Goal: Check status: Check status

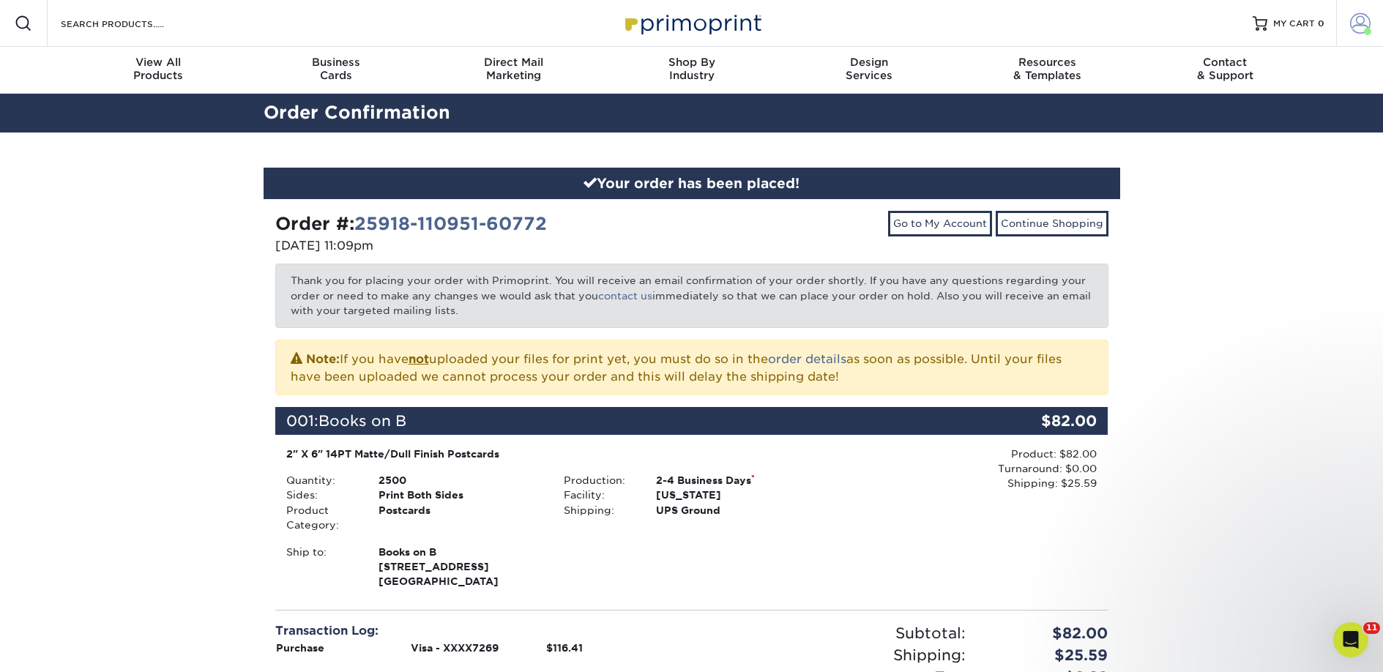
click at [1350, 21] on span at bounding box center [1360, 23] width 20 height 20
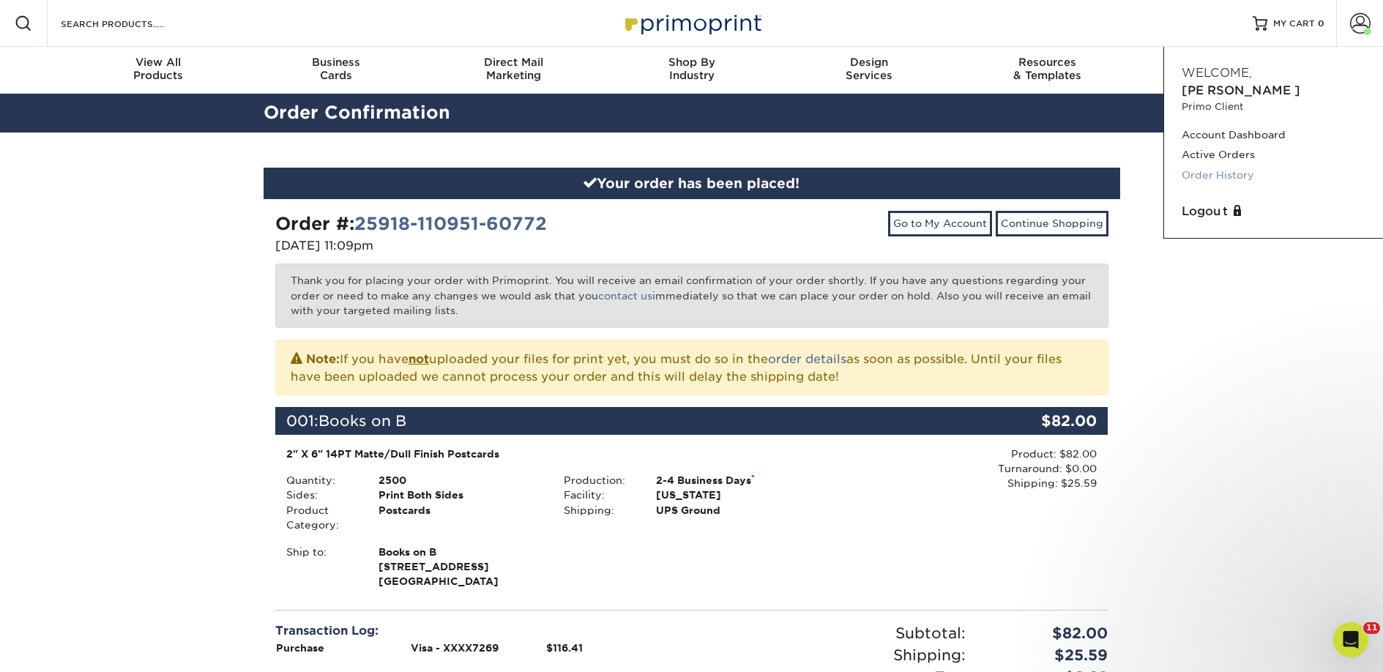
click at [1244, 165] on link "Order History" at bounding box center [1273, 175] width 184 height 20
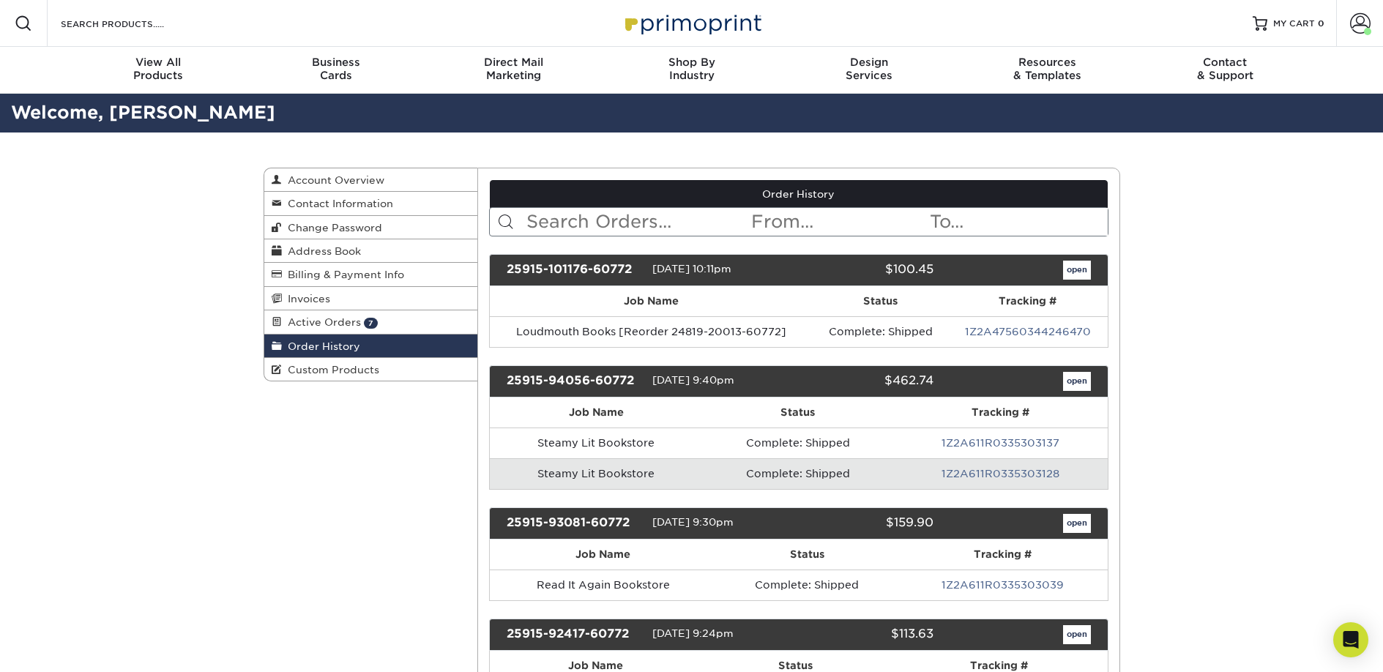
click at [616, 233] on input "text" at bounding box center [637, 222] width 225 height 28
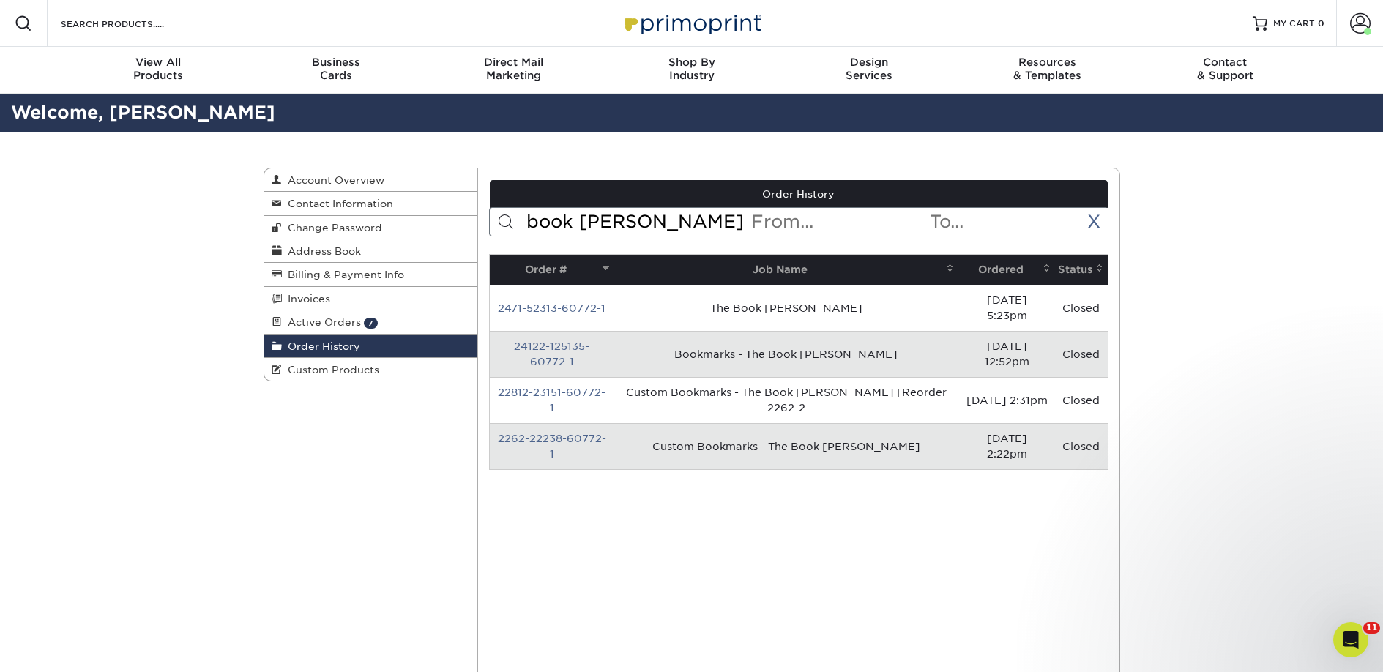
click at [1003, 267] on th "Ordered" at bounding box center [1006, 270] width 97 height 30
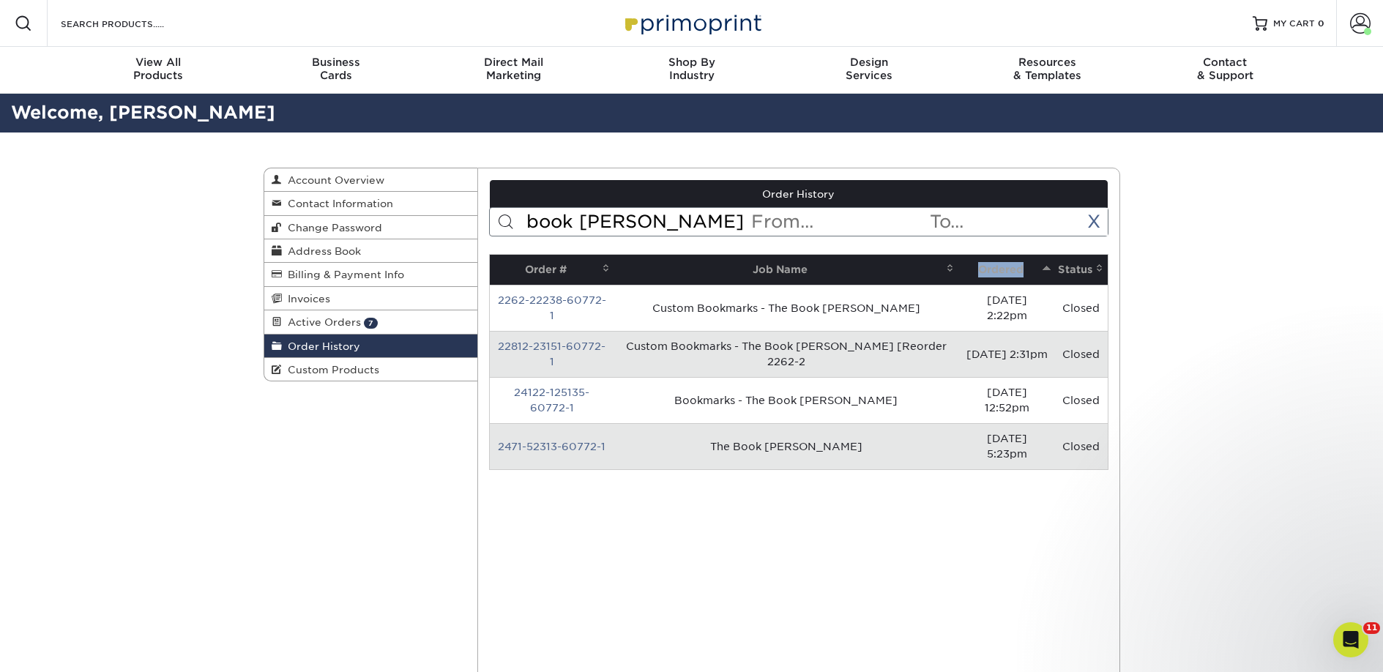
click at [1003, 267] on th "Ordered" at bounding box center [1006, 270] width 97 height 30
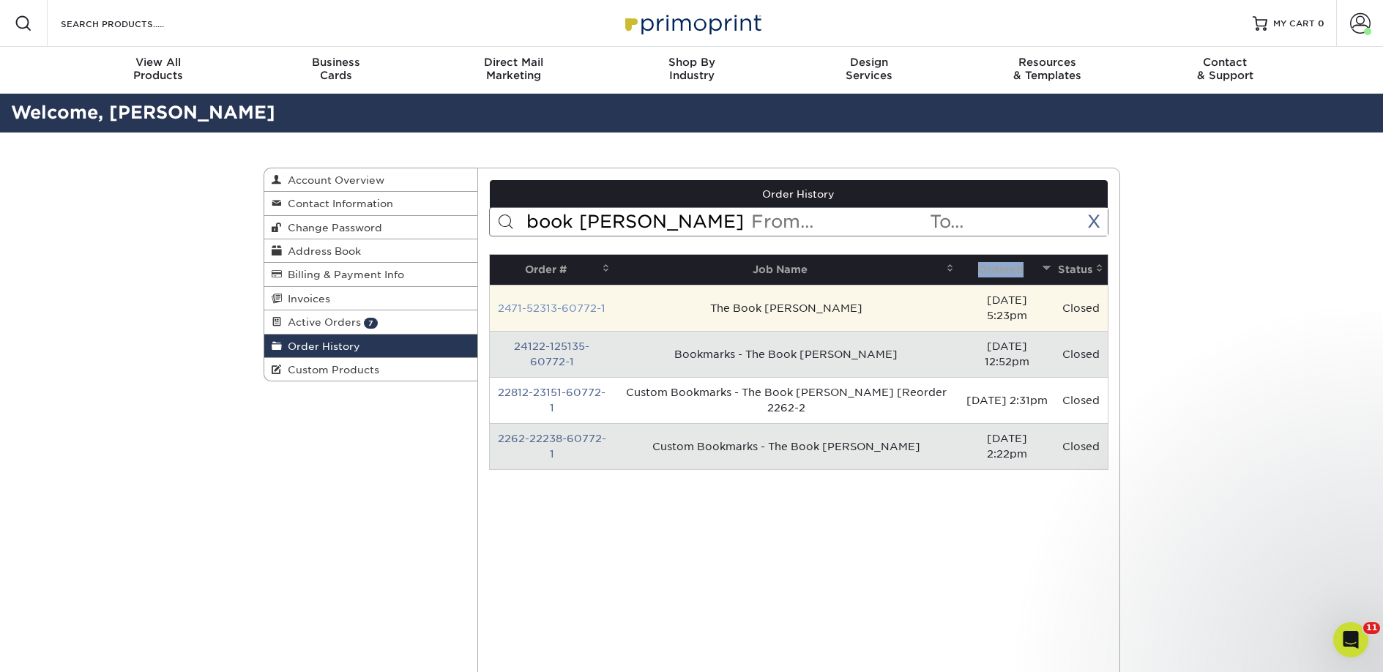
click at [597, 302] on link "2471-52313-60772-1" at bounding box center [552, 308] width 108 height 12
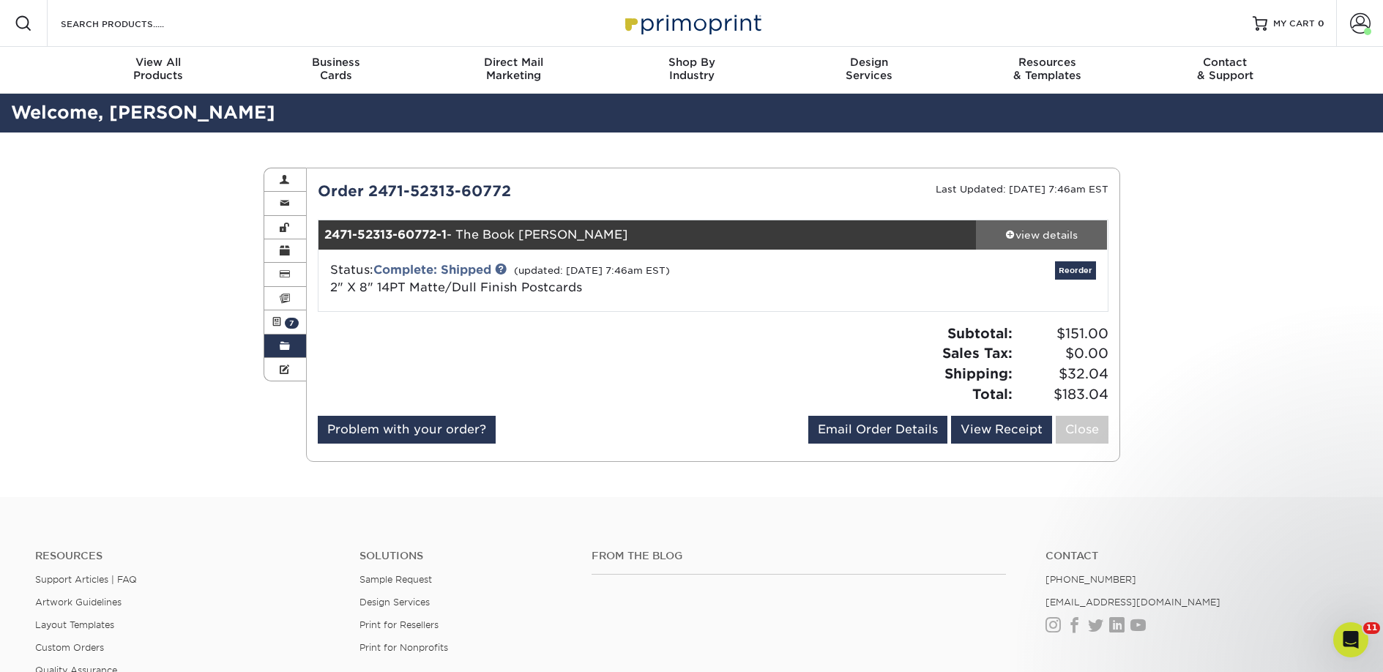
click at [1033, 229] on div "view details" at bounding box center [1042, 235] width 132 height 15
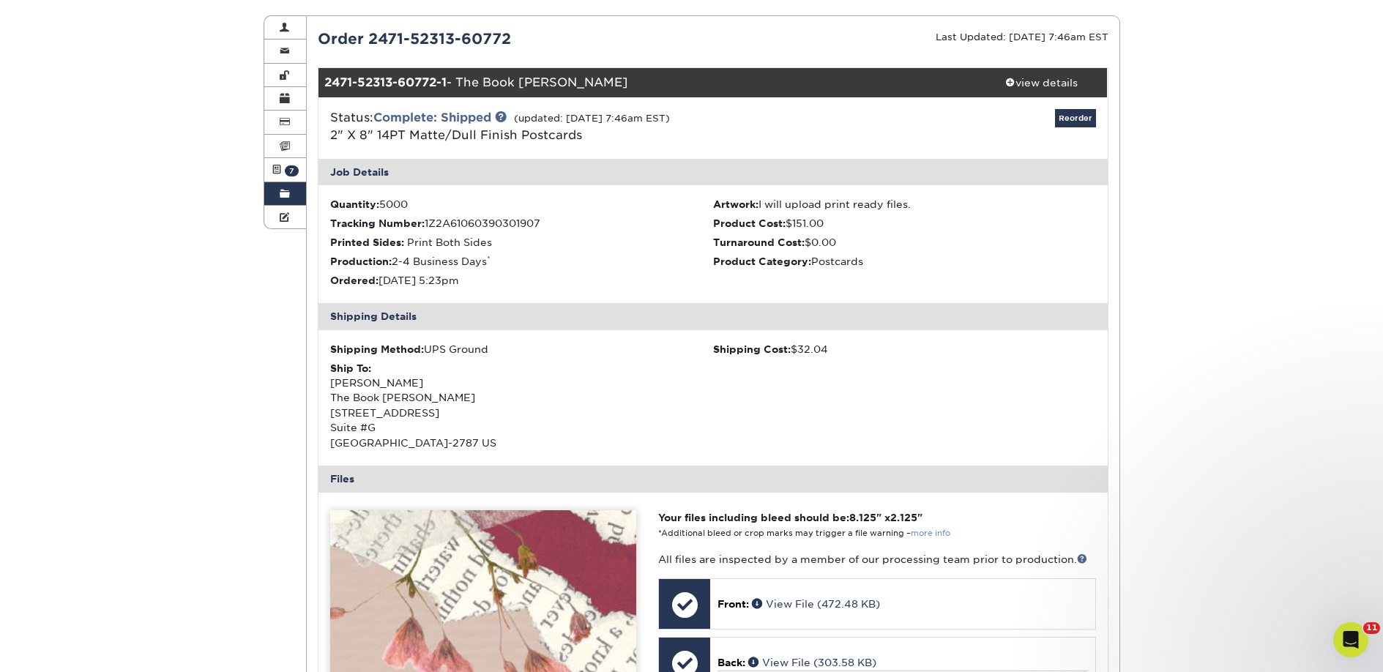
scroll to position [482, 0]
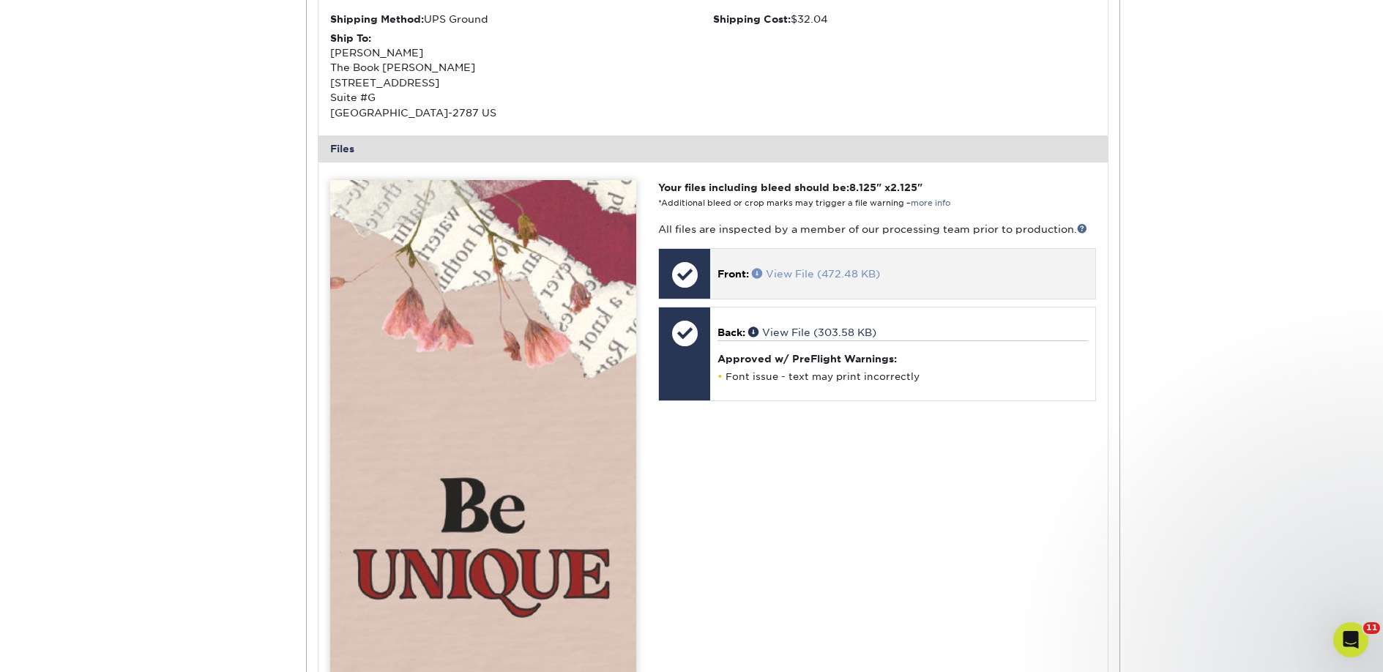
click at [806, 274] on link "View File (472.48 KB)" at bounding box center [816, 274] width 128 height 12
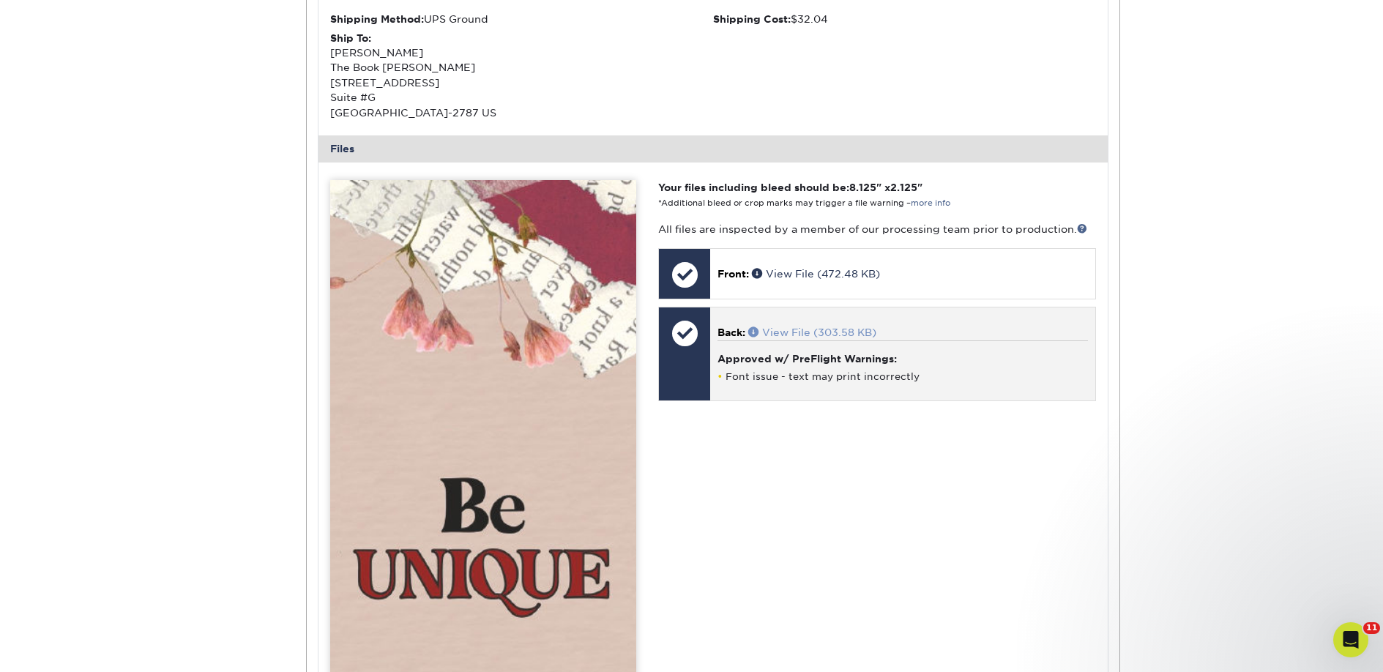
click at [811, 331] on link "View File (303.58 KB)" at bounding box center [812, 332] width 128 height 12
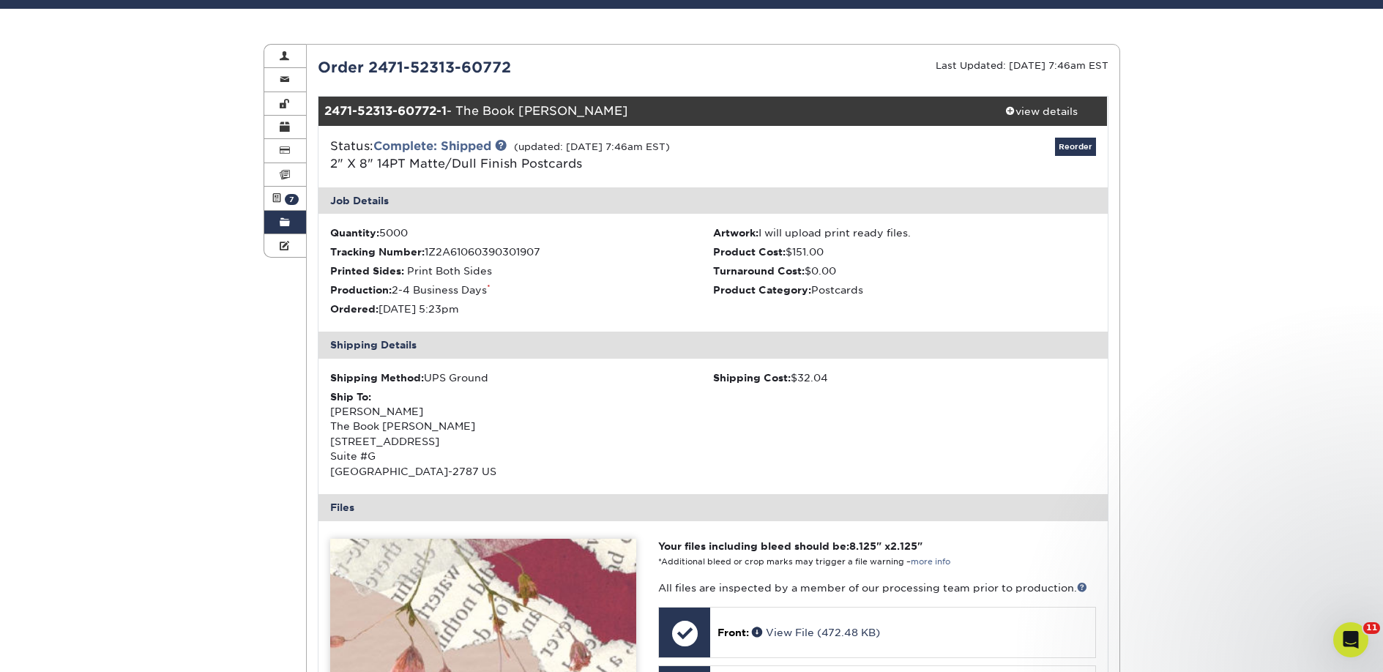
scroll to position [0, 0]
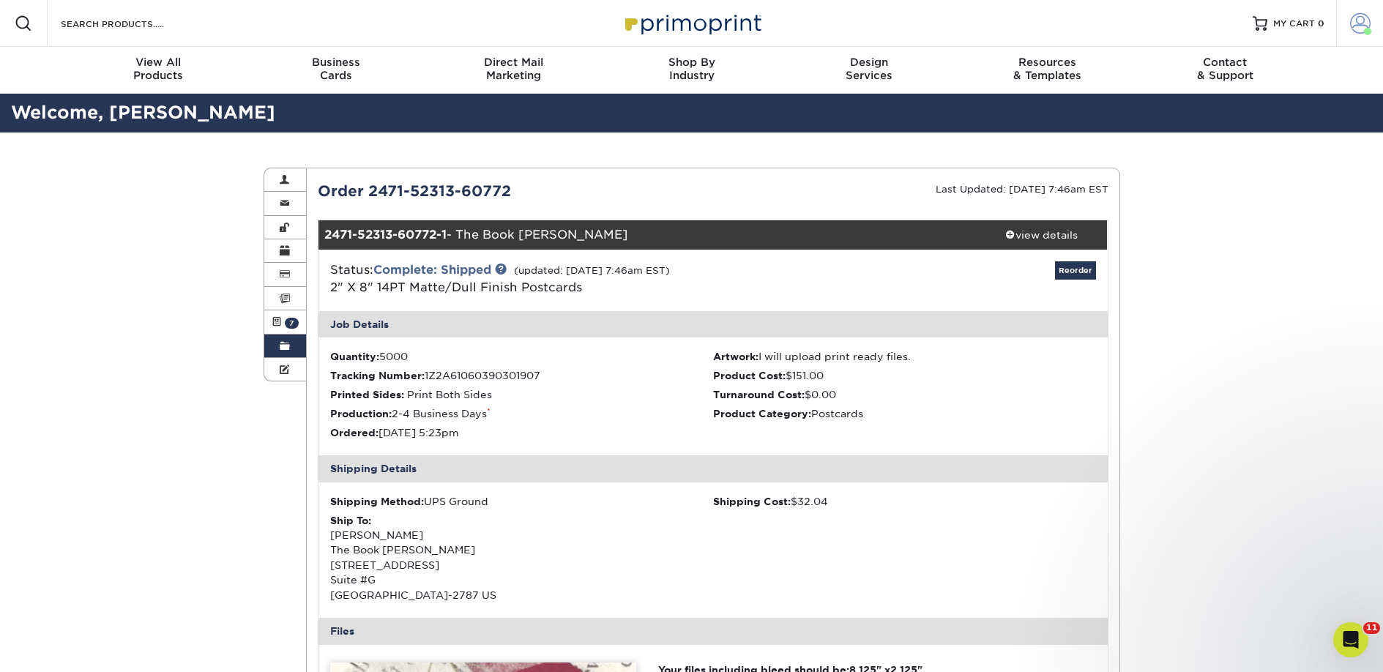
click at [1369, 23] on span at bounding box center [1360, 23] width 20 height 20
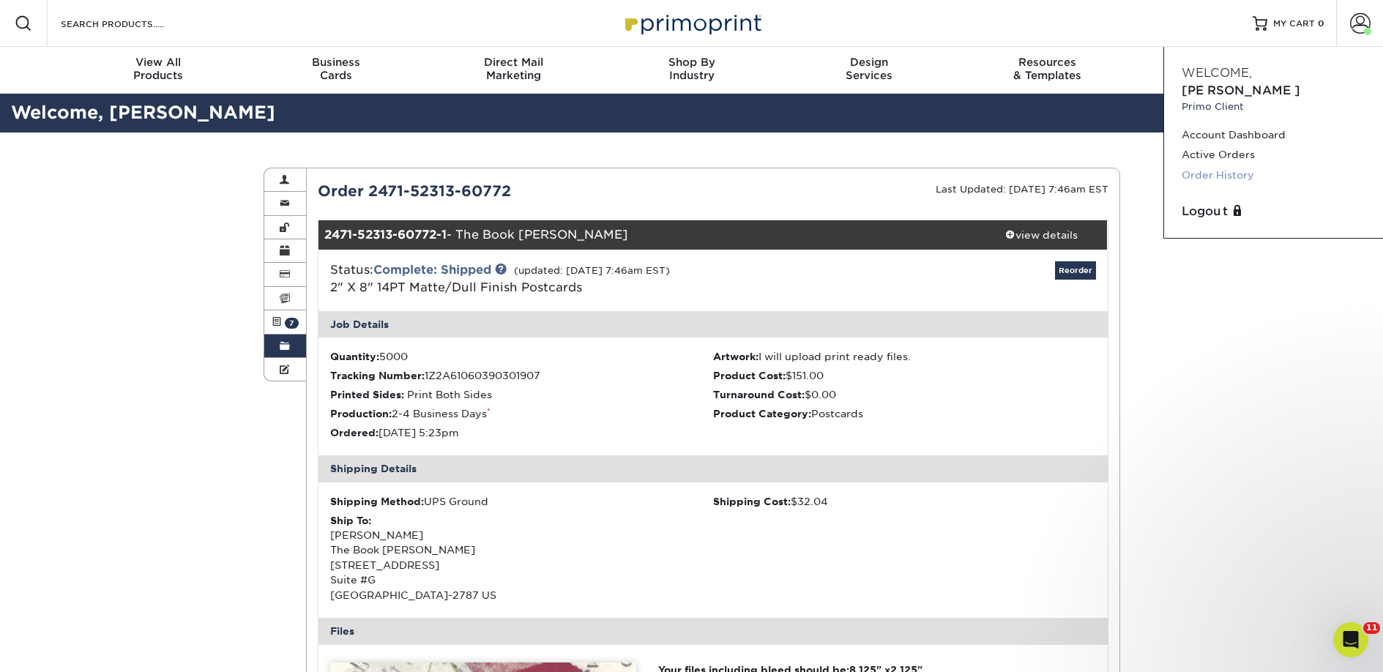
click at [1233, 165] on link "Order History" at bounding box center [1273, 175] width 184 height 20
click at [1190, 165] on link "Order History" at bounding box center [1273, 175] width 184 height 20
click at [291, 342] on link "Order History" at bounding box center [285, 345] width 42 height 23
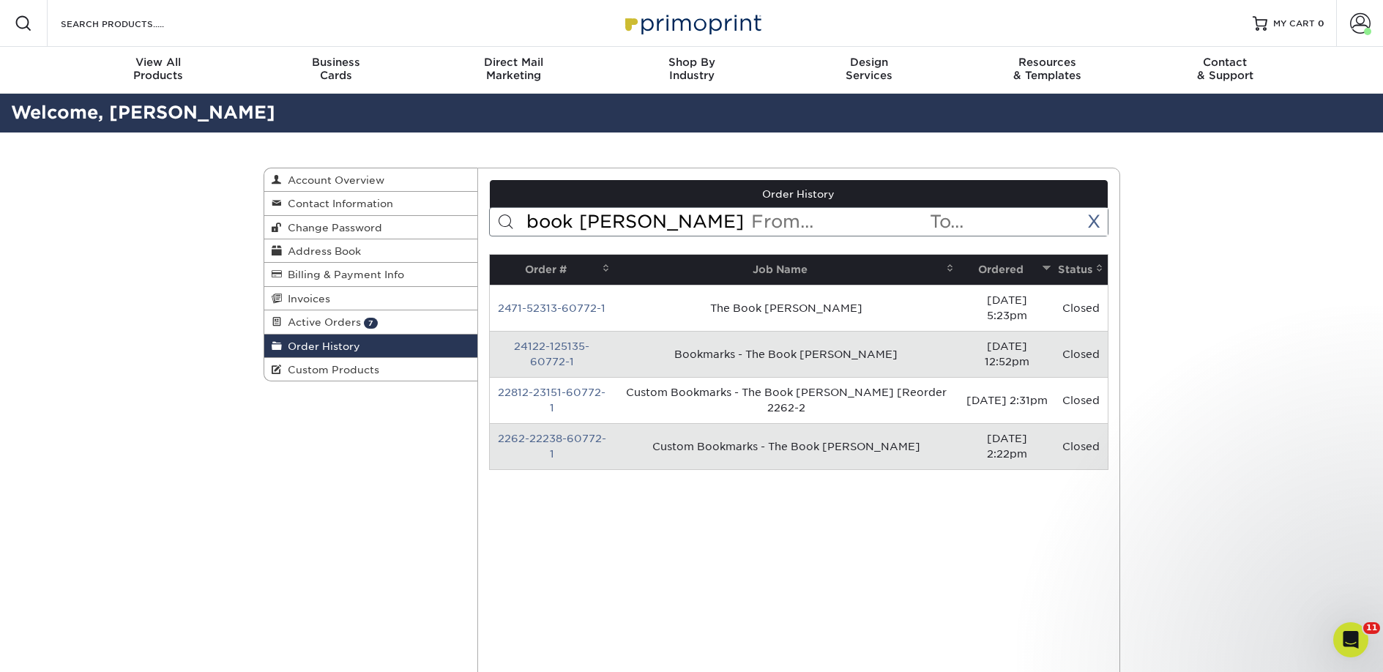
click at [649, 221] on input "book burrow" at bounding box center [637, 222] width 225 height 28
type input "coffe"
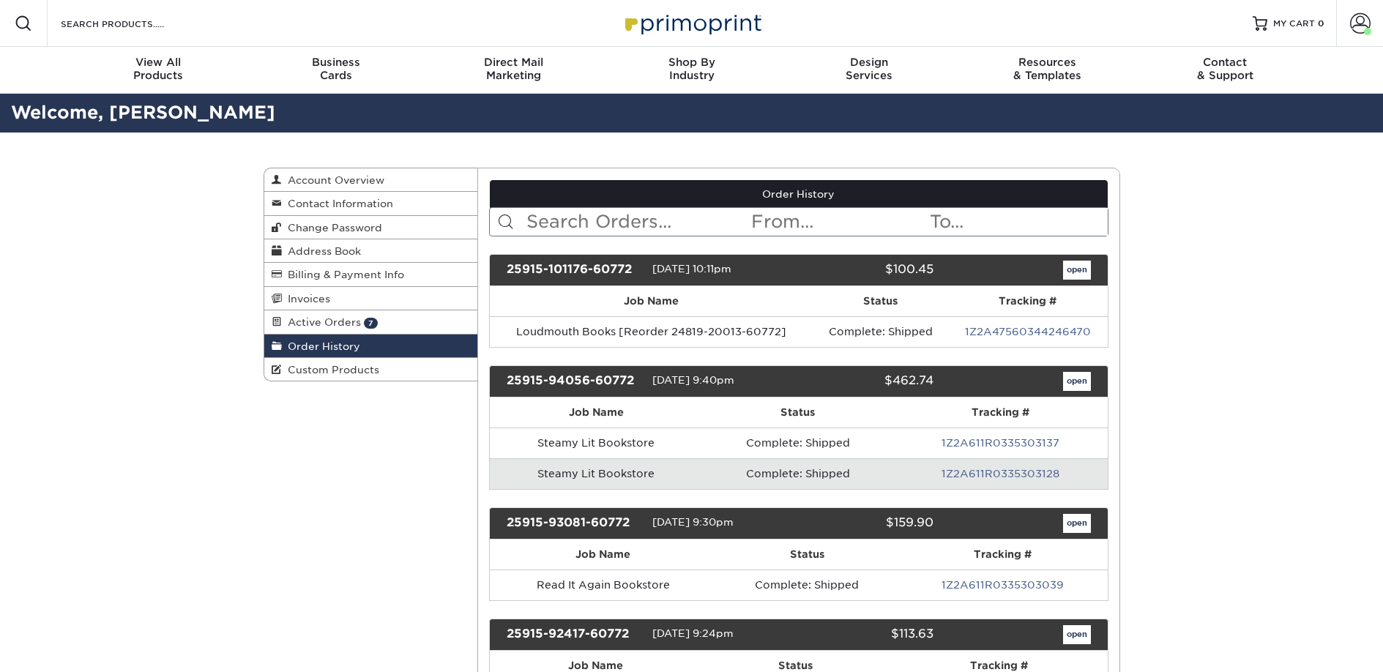
click at [649, 221] on input "text" at bounding box center [637, 222] width 225 height 28
type input "v"
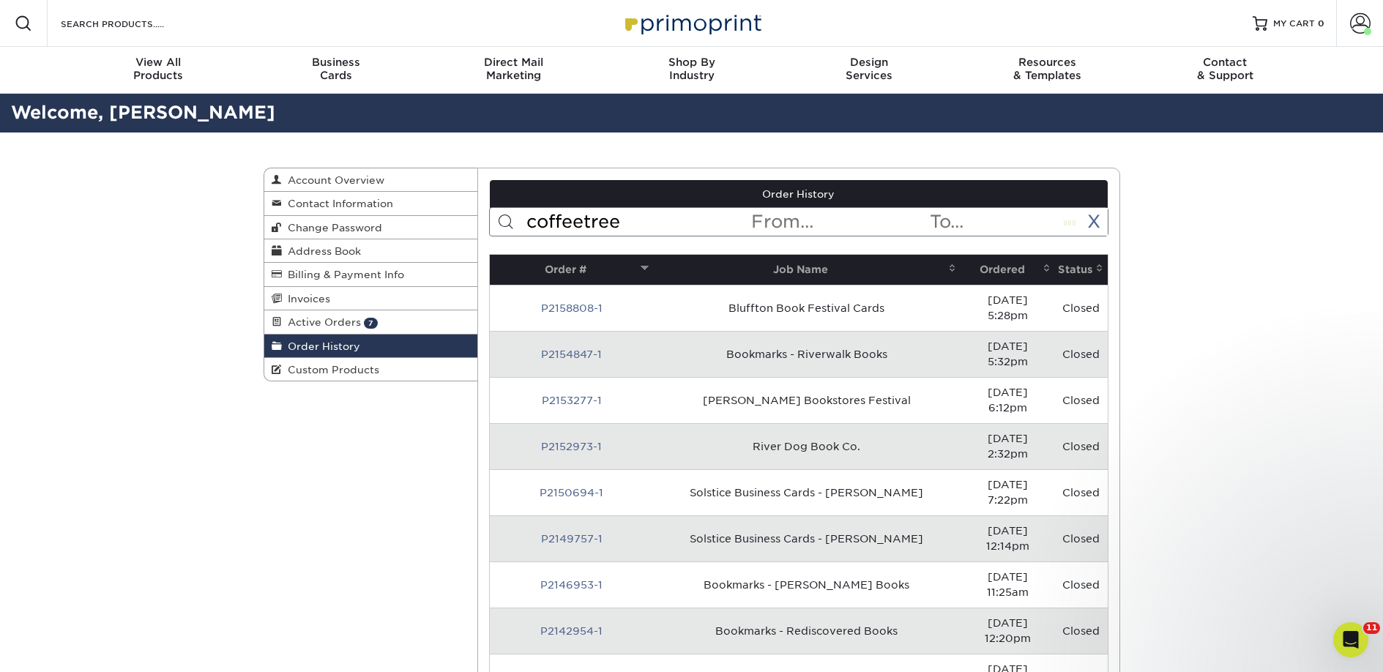
type input "coffeetree"
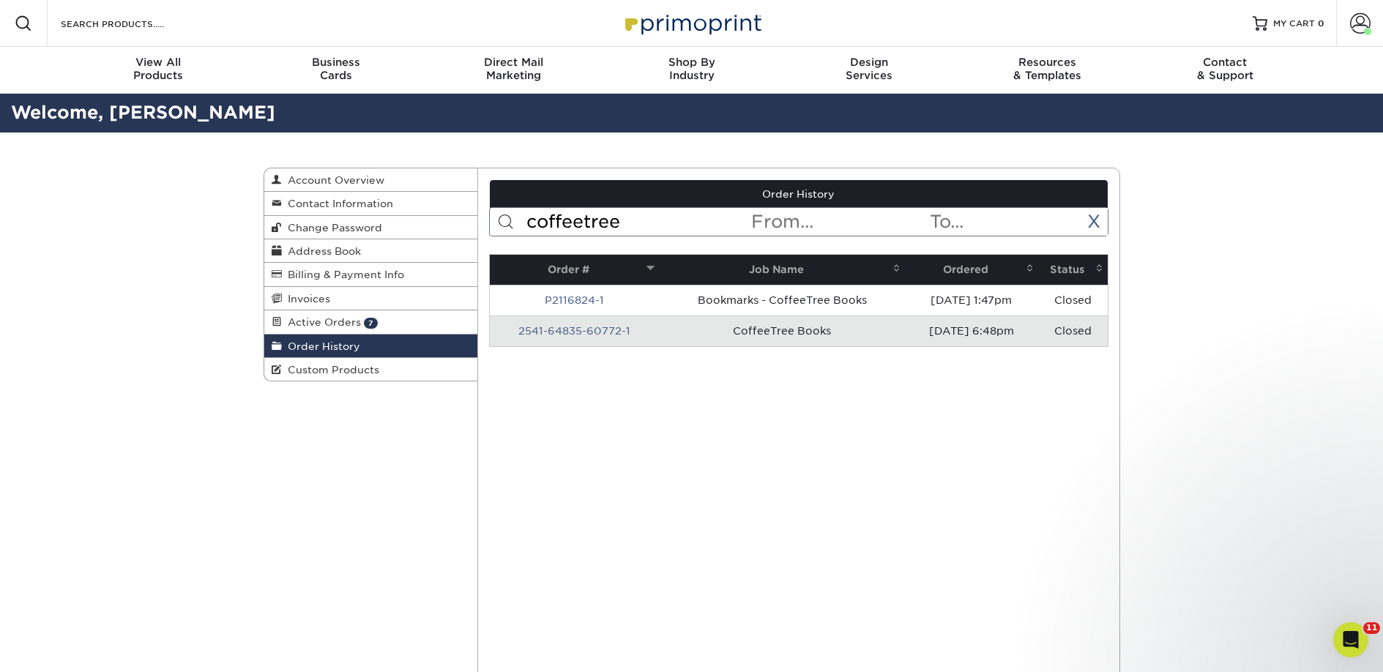
click at [602, 334] on link "2541-64835-60772-1" at bounding box center [574, 331] width 112 height 12
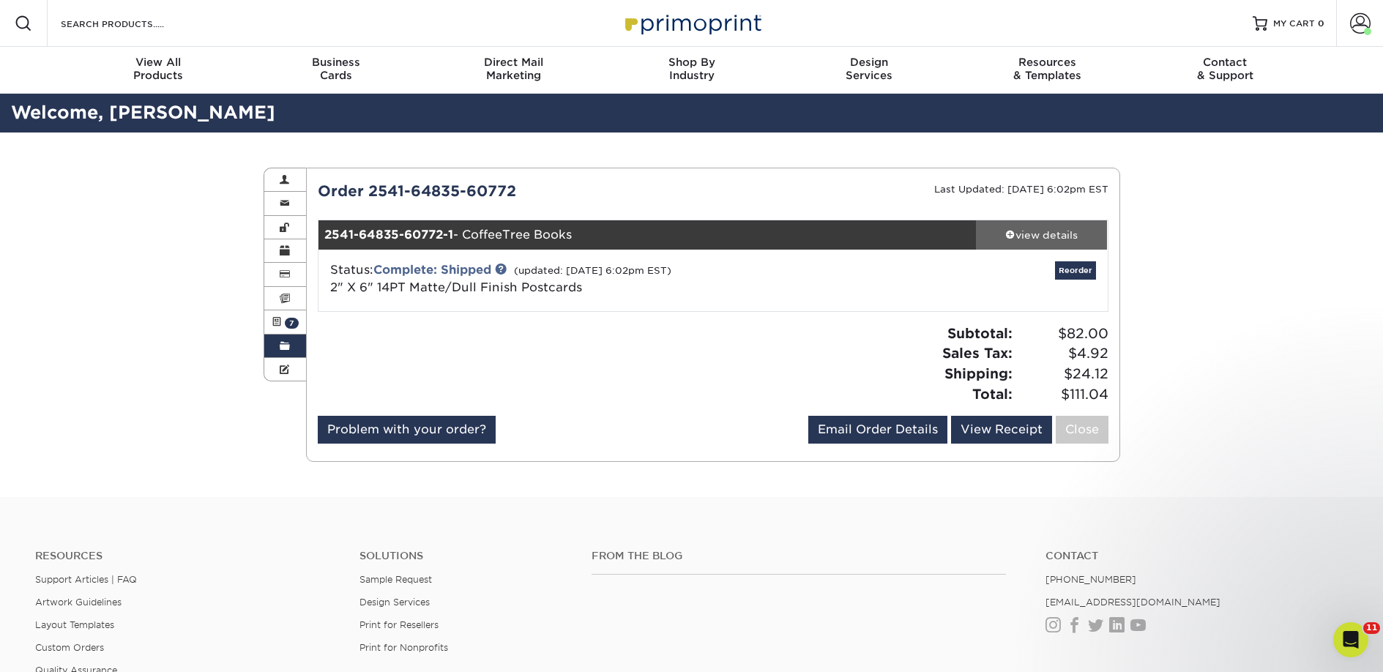
click at [1035, 236] on div "view details" at bounding box center [1042, 235] width 132 height 15
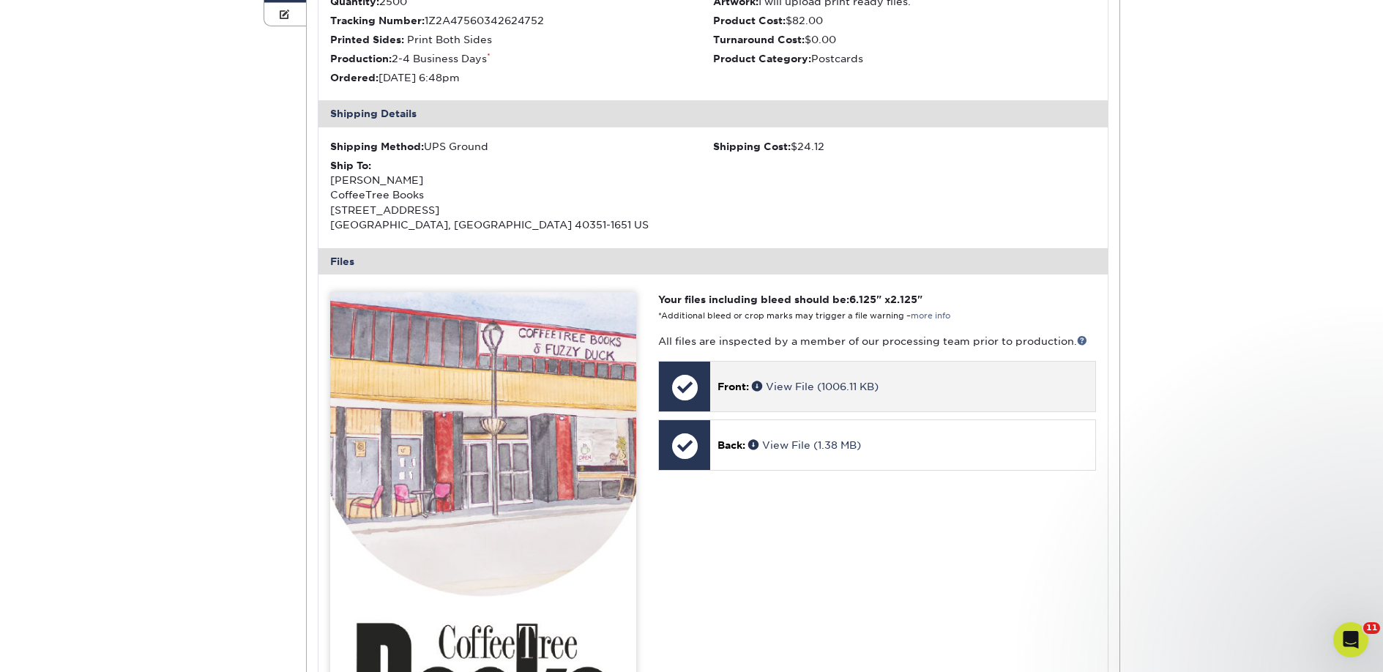
scroll to position [473, 0]
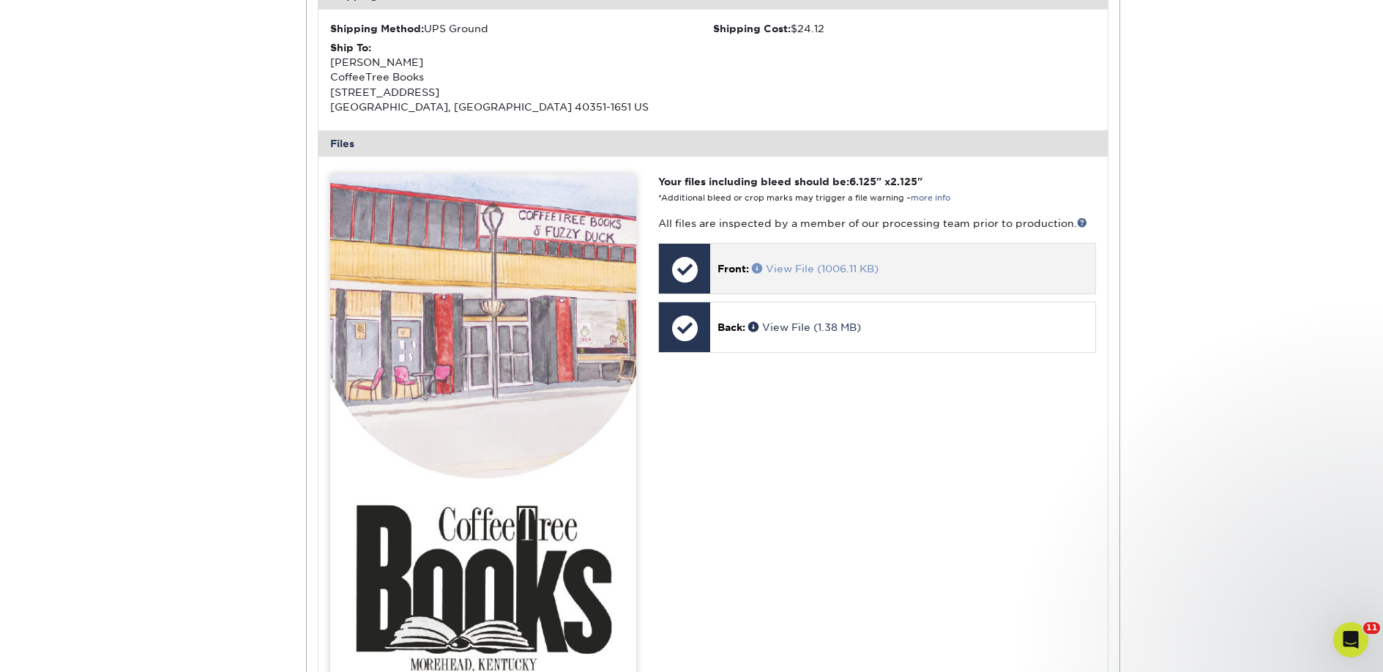
click at [820, 264] on link "View File (1006.11 KB)" at bounding box center [815, 269] width 127 height 12
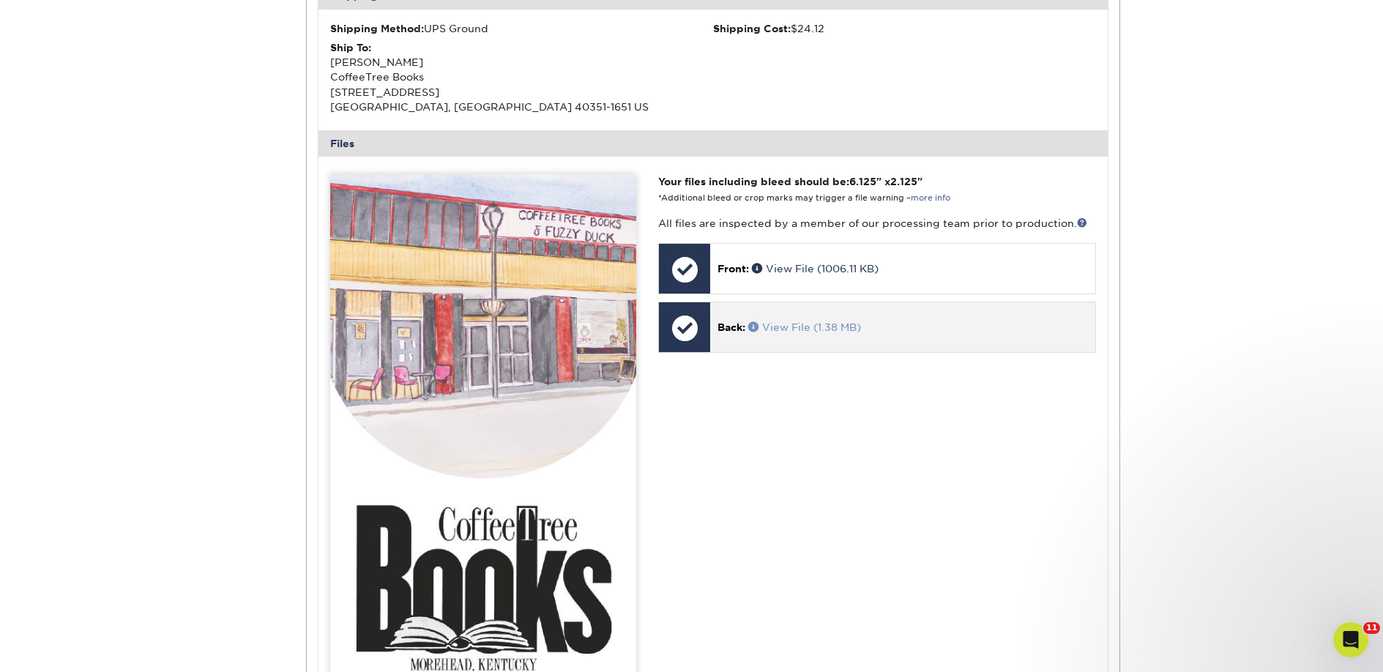
click at [800, 326] on link "View File (1.38 MB)" at bounding box center [804, 327] width 113 height 12
